Goal: Obtain resource: Download file/media

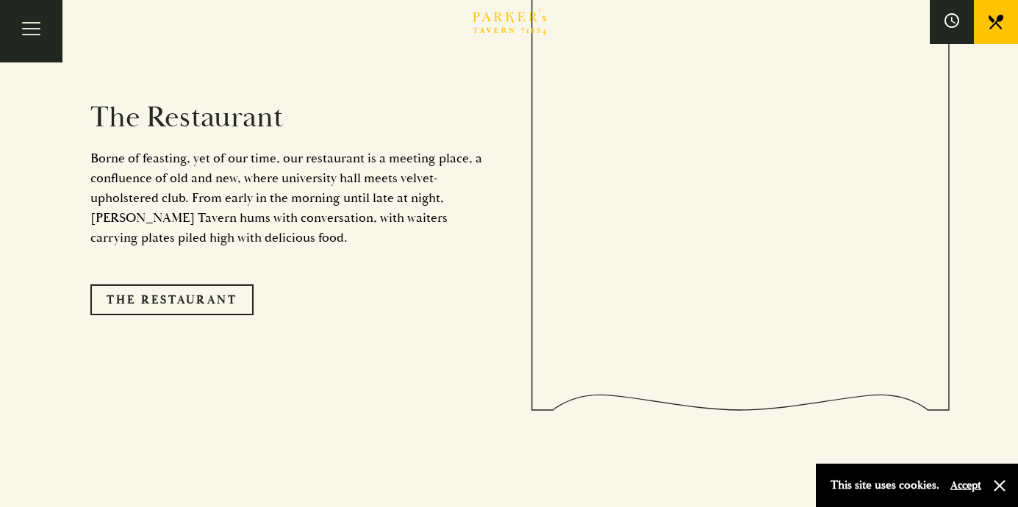
scroll to position [1256, 0]
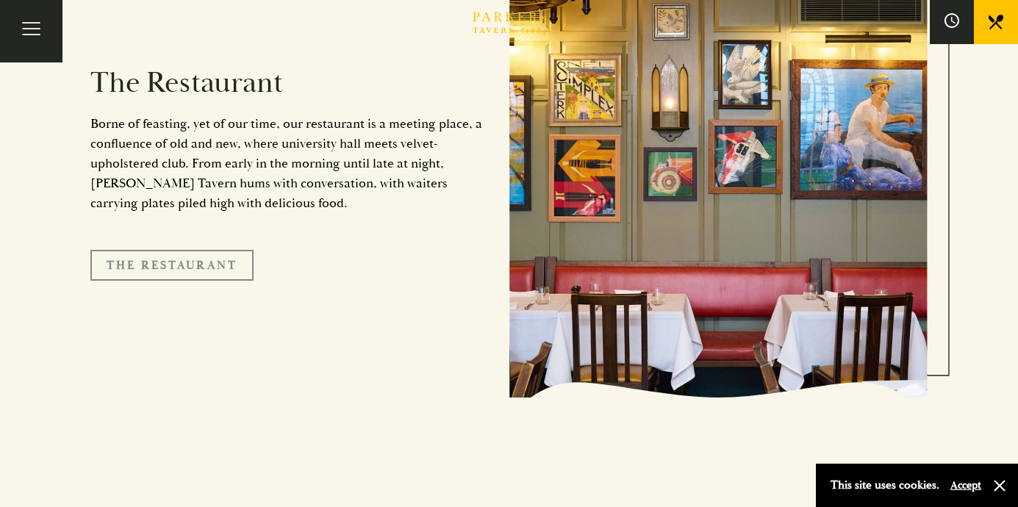
click at [185, 250] on link "The Restaurant" at bounding box center [171, 265] width 163 height 31
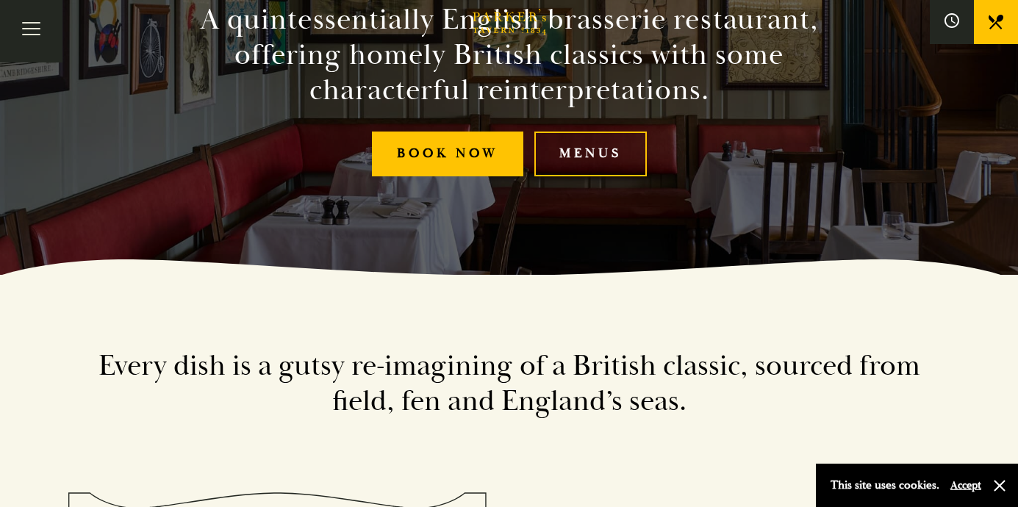
scroll to position [267, 0]
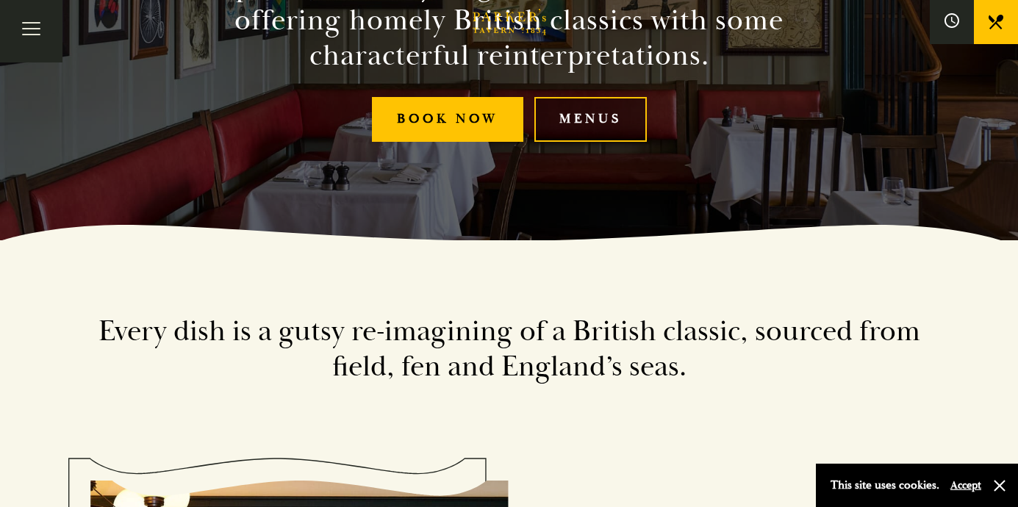
click at [586, 126] on link "Menus" at bounding box center [590, 119] width 112 height 45
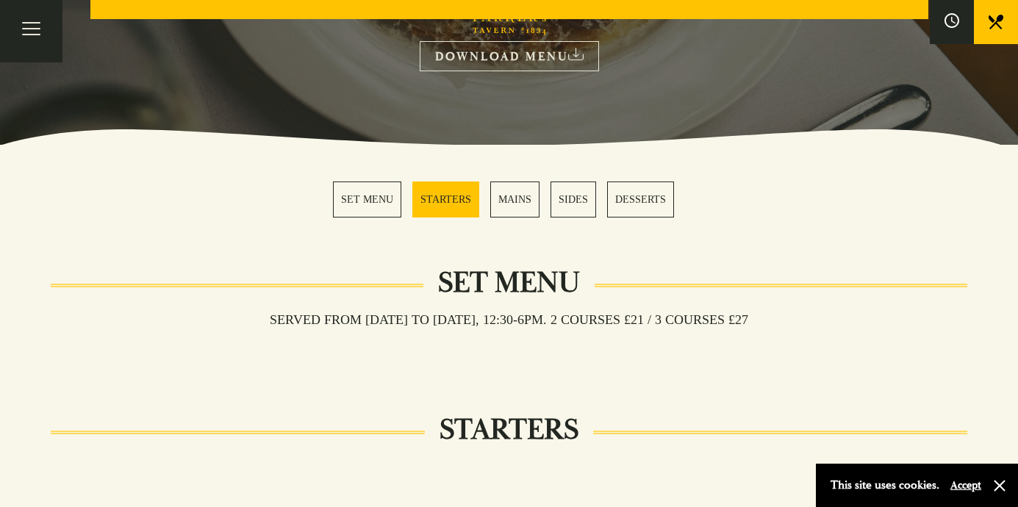
scroll to position [622, 0]
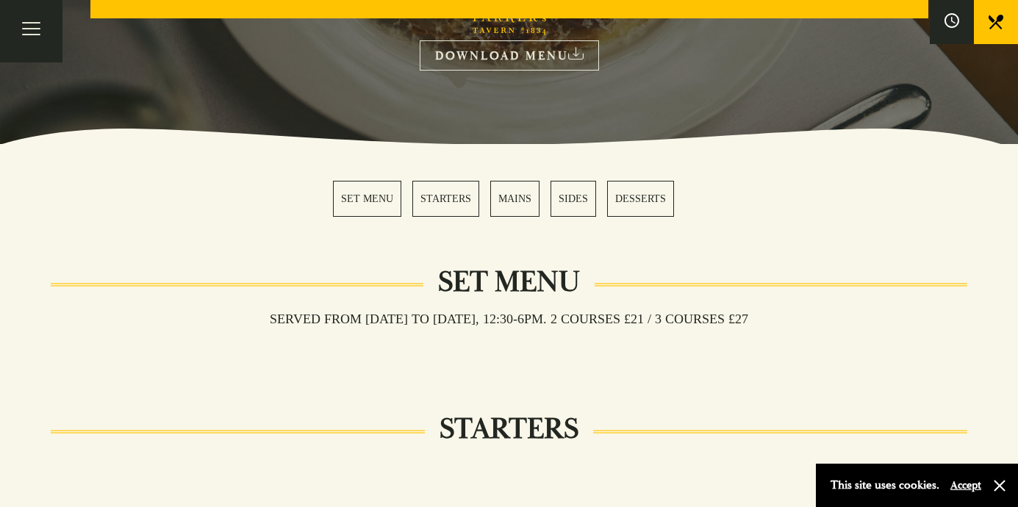
click at [525, 206] on link "MAINS" at bounding box center [514, 199] width 49 height 36
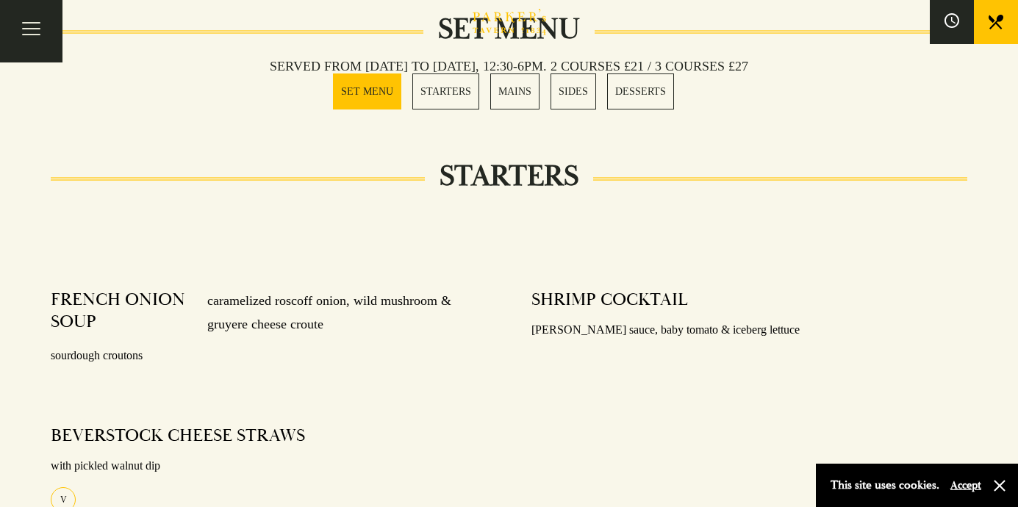
scroll to position [575, 0]
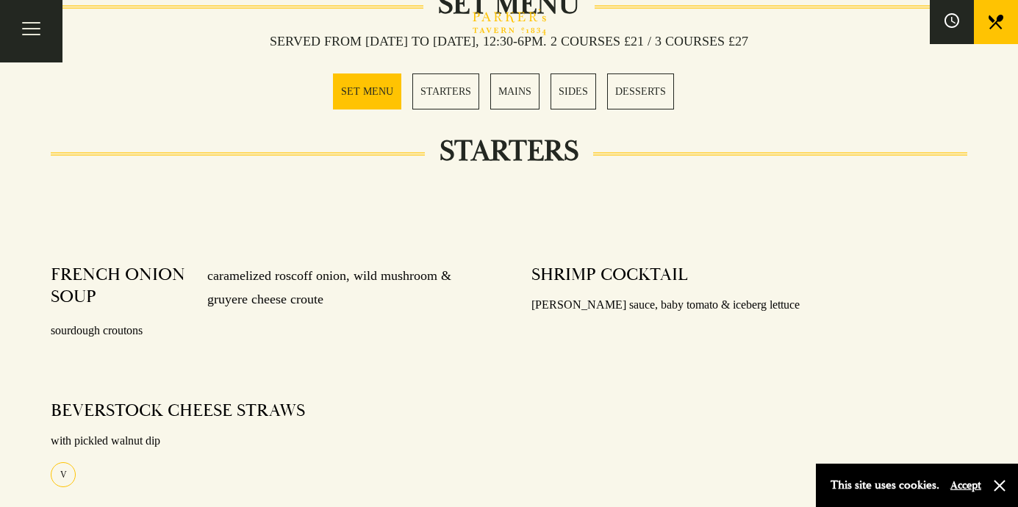
click at [511, 107] on link "MAINS" at bounding box center [514, 91] width 49 height 36
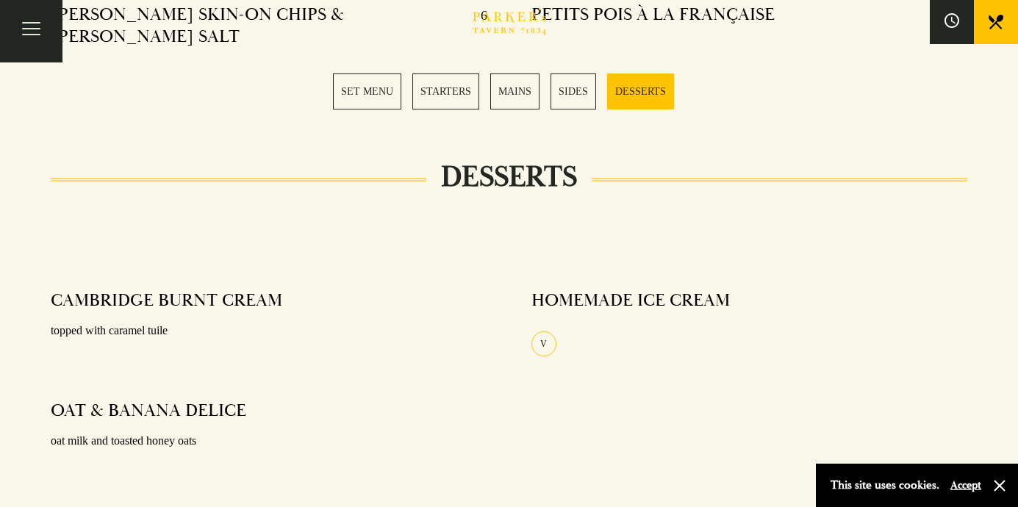
scroll to position [1786, 1]
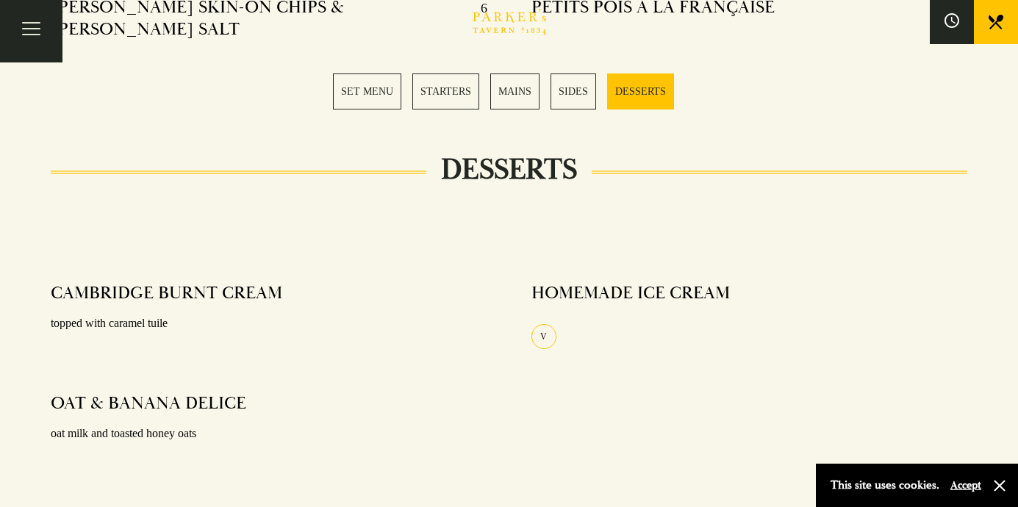
click at [506, 96] on link "MAINS" at bounding box center [514, 91] width 49 height 36
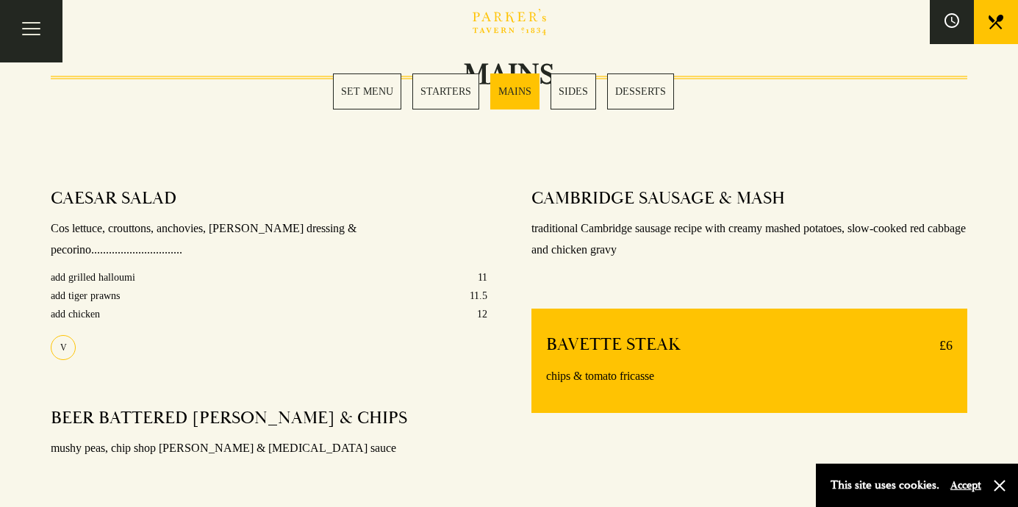
scroll to position [1079, 0]
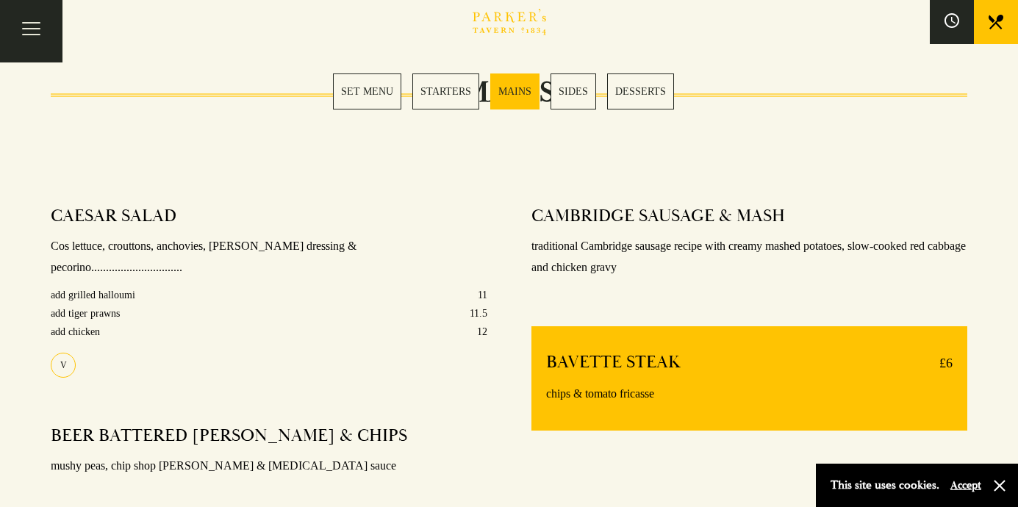
click at [385, 77] on link "SET MENU" at bounding box center [367, 91] width 68 height 36
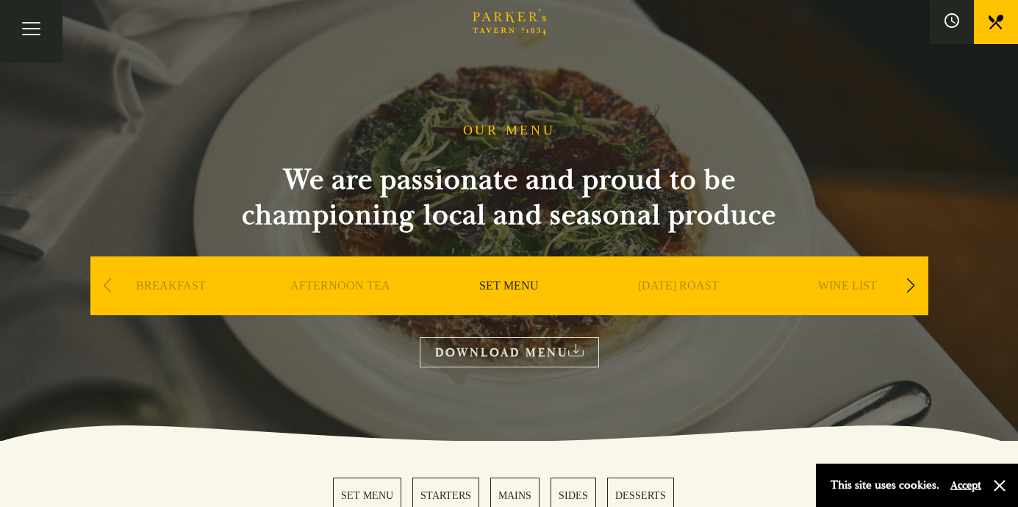
click at [536, 353] on link "DOWNLOAD MENU" at bounding box center [509, 352] width 179 height 30
